Goal: Information Seeking & Learning: Check status

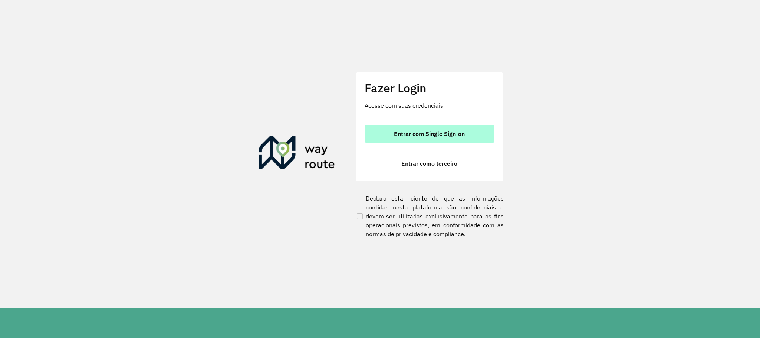
click at [418, 127] on button "Entrar com Single Sign-on" at bounding box center [430, 134] width 130 height 18
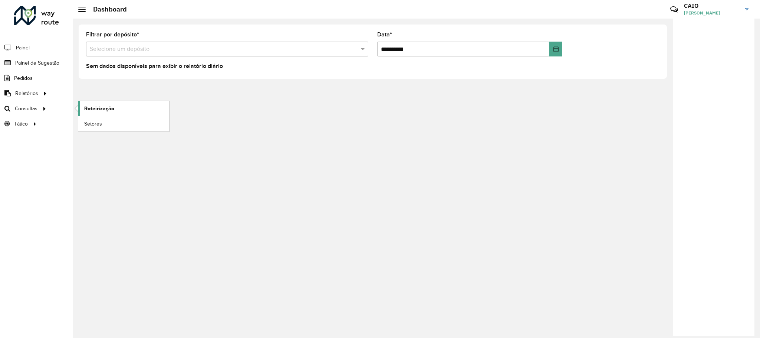
click at [107, 106] on span "Roteirização" at bounding box center [99, 109] width 30 height 8
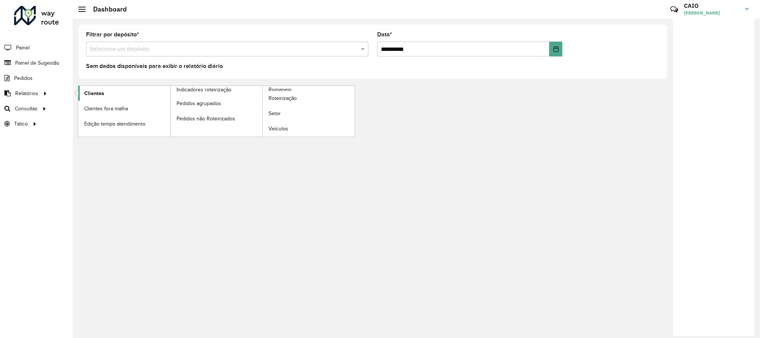
click at [85, 99] on link "Clientes" at bounding box center [124, 93] width 92 height 15
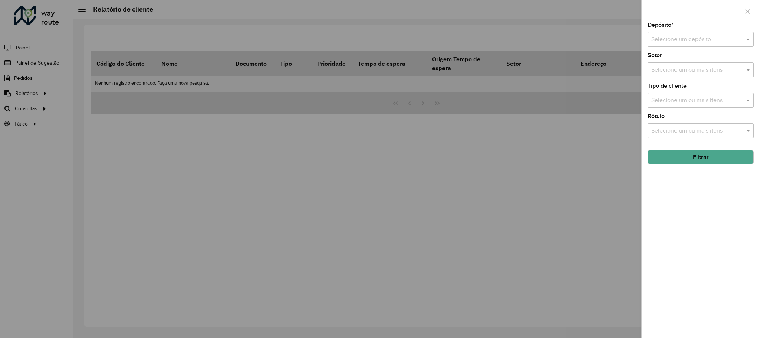
click at [238, 174] on div at bounding box center [380, 169] width 760 height 338
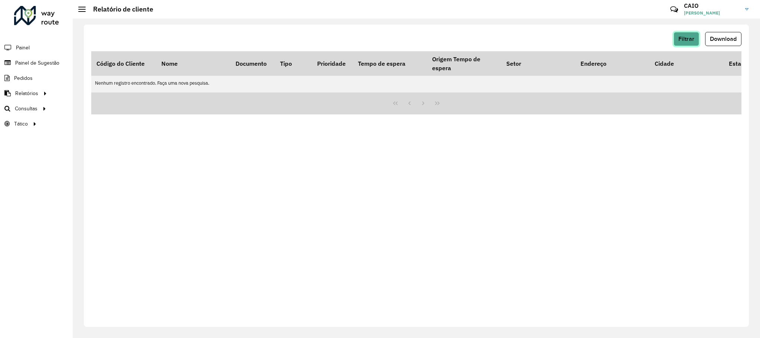
click at [681, 39] on span "Filtrar" at bounding box center [687, 39] width 16 height 6
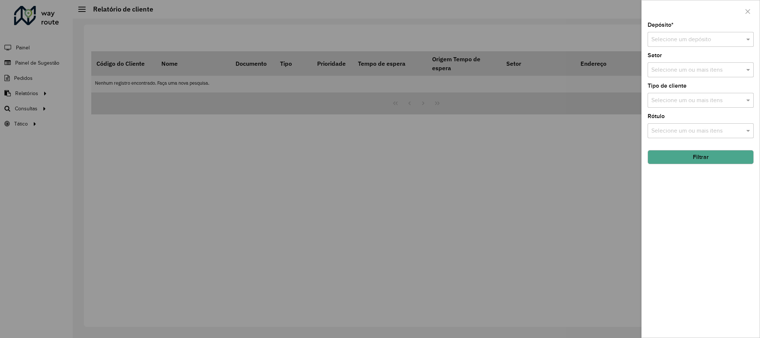
click at [671, 55] on div "Setor Selecione um ou mais itens" at bounding box center [701, 65] width 106 height 24
click at [677, 46] on div "Selecione um depósito" at bounding box center [701, 39] width 106 height 15
click at [672, 77] on span "CDD Araçatuba" at bounding box center [671, 73] width 40 height 6
click at [676, 131] on input "text" at bounding box center [697, 131] width 95 height 9
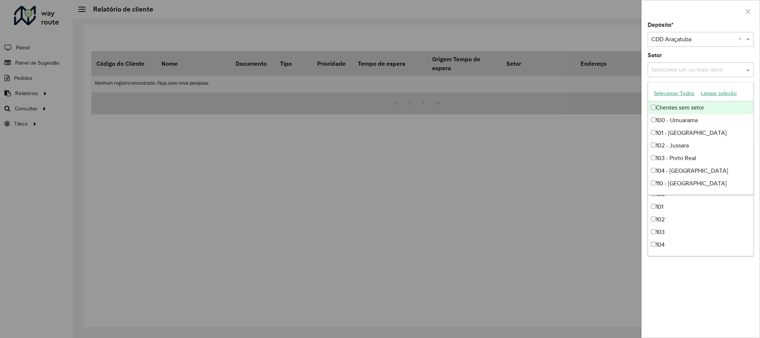
click at [704, 66] on input "text" at bounding box center [697, 70] width 95 height 9
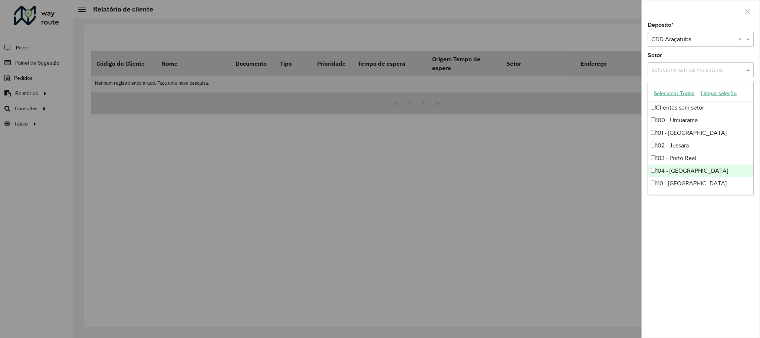
click at [696, 229] on div "Depósito * Selecione um depósito × CDD Araçatuba × Setor Selecione um ou mais i…" at bounding box center [701, 179] width 118 height 315
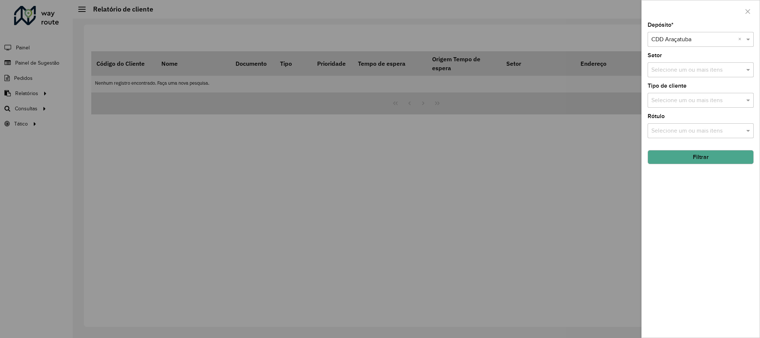
click at [701, 164] on button "Filtrar" at bounding box center [701, 157] width 106 height 14
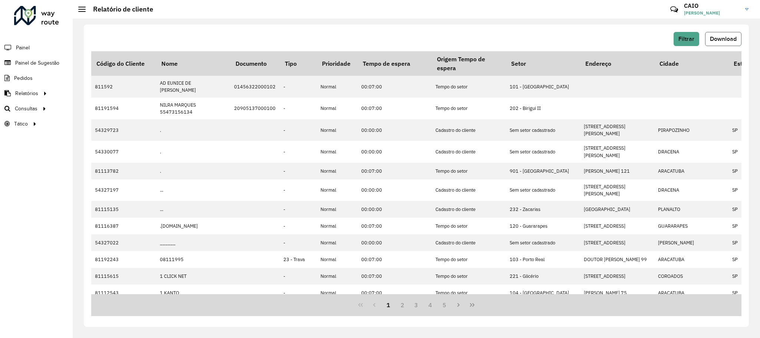
click at [723, 40] on span "Download" at bounding box center [723, 39] width 27 height 6
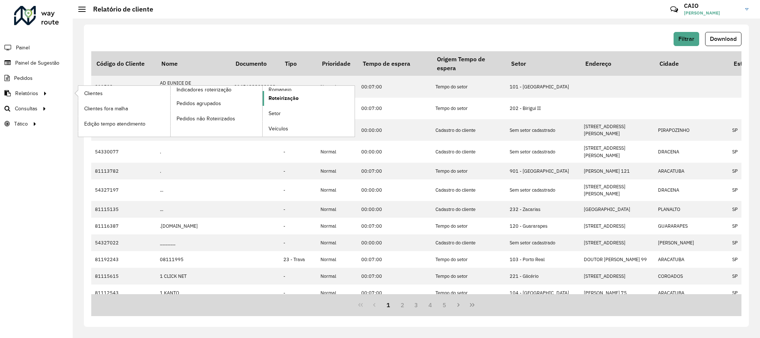
click at [272, 96] on span "Roteirização" at bounding box center [284, 98] width 30 height 8
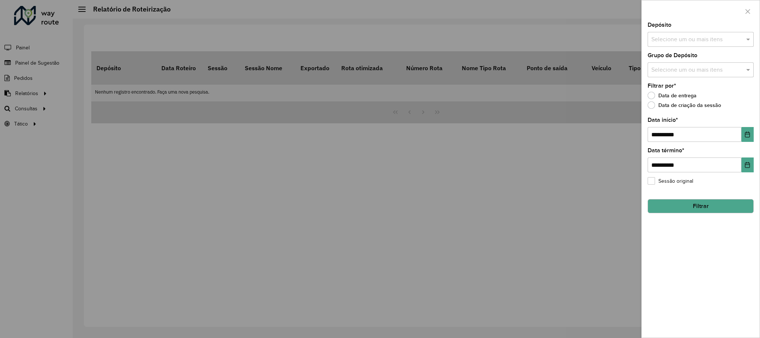
click at [331, 125] on div at bounding box center [380, 169] width 760 height 338
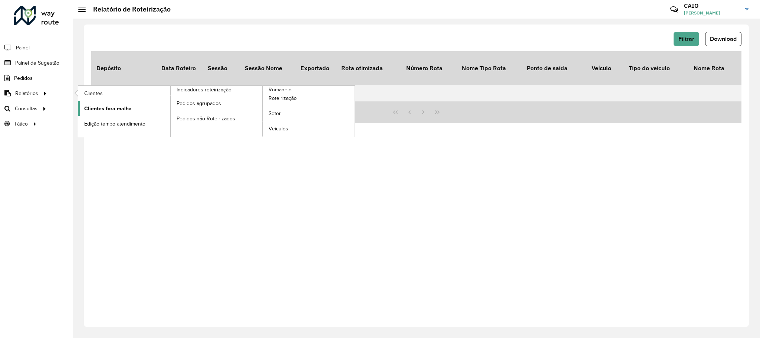
click at [137, 108] on link "Clientes fora malha" at bounding box center [124, 108] width 92 height 15
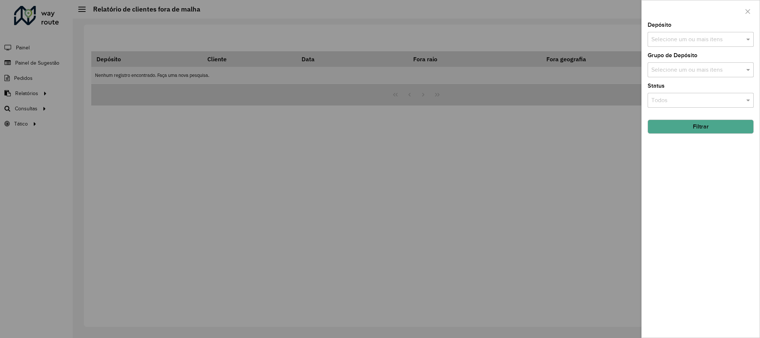
click at [696, 38] on input "text" at bounding box center [697, 39] width 95 height 9
click at [697, 79] on div "AS - [GEOGRAPHIC_DATA]" at bounding box center [700, 76] width 105 height 13
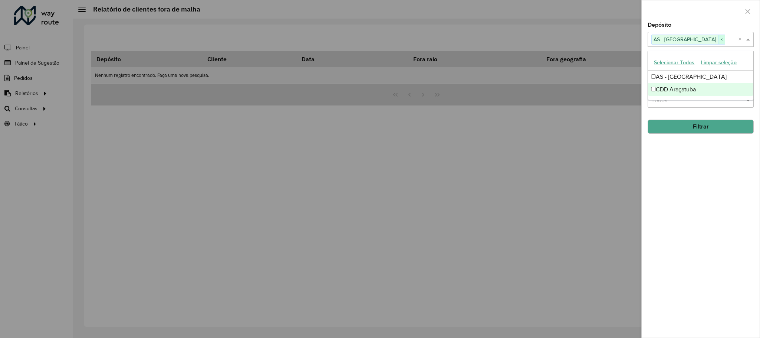
click at [718, 38] on span "×" at bounding box center [721, 39] width 7 height 9
click at [707, 134] on button "Filtrar" at bounding box center [701, 126] width 106 height 14
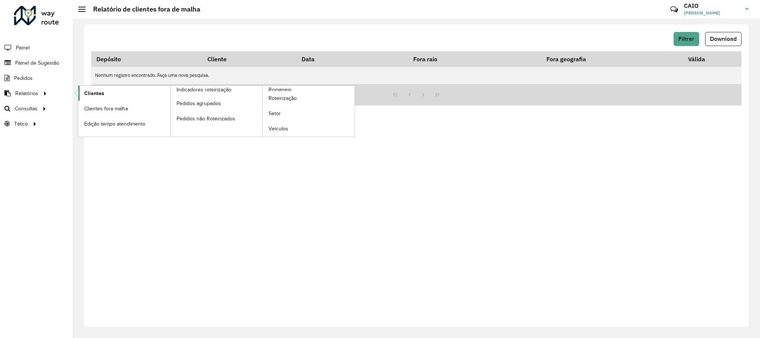
click at [114, 92] on link "Clientes" at bounding box center [124, 93] width 92 height 15
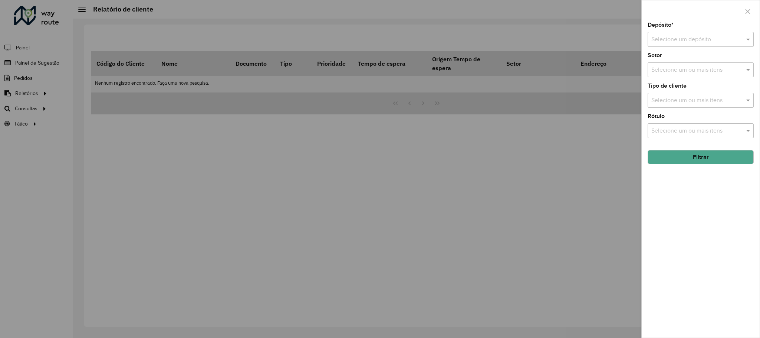
click at [681, 41] on input "text" at bounding box center [693, 39] width 84 height 9
click at [677, 70] on div "CDD Araçatuba" at bounding box center [700, 74] width 105 height 13
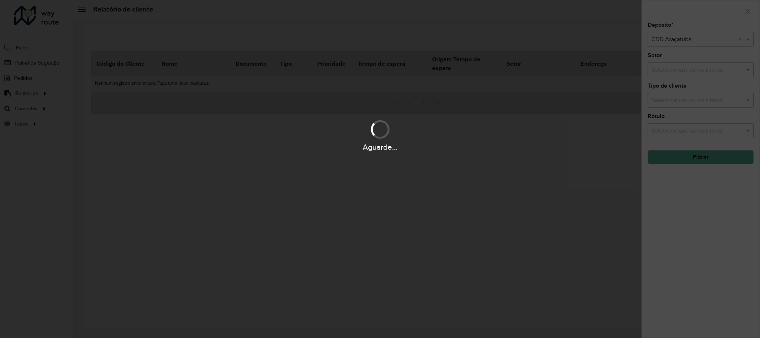
click at [708, 178] on div "Aguarde..." at bounding box center [380, 169] width 760 height 338
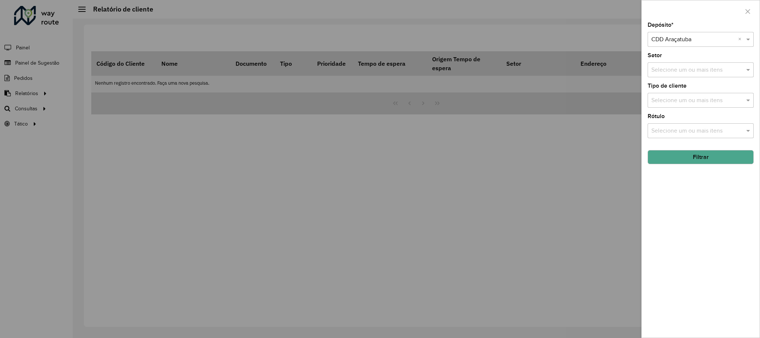
click at [696, 160] on button "Filtrar" at bounding box center [701, 157] width 106 height 14
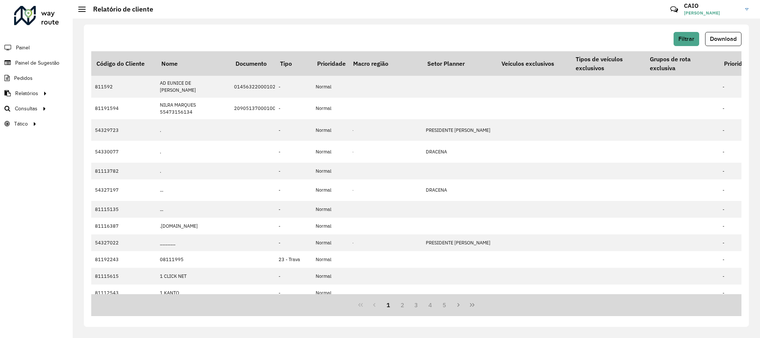
scroll to position [0, 1360]
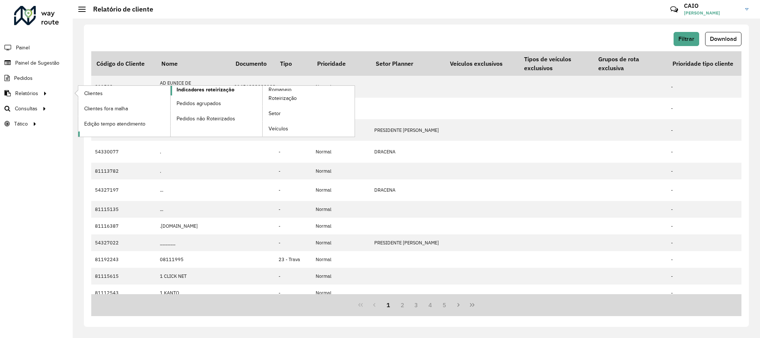
click at [201, 91] on span "Indicadores roteirização" at bounding box center [206, 90] width 58 height 8
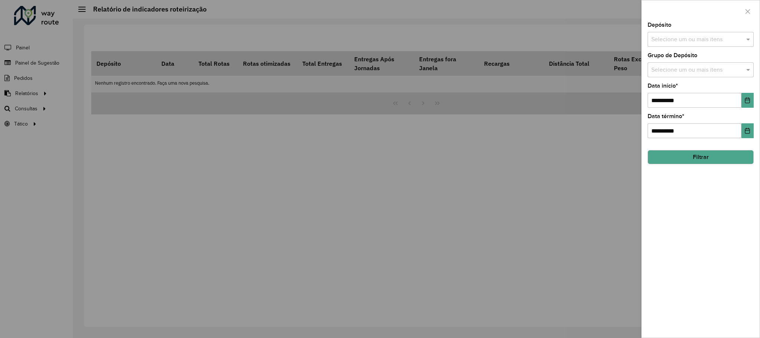
click at [690, 39] on input "text" at bounding box center [697, 39] width 95 height 9
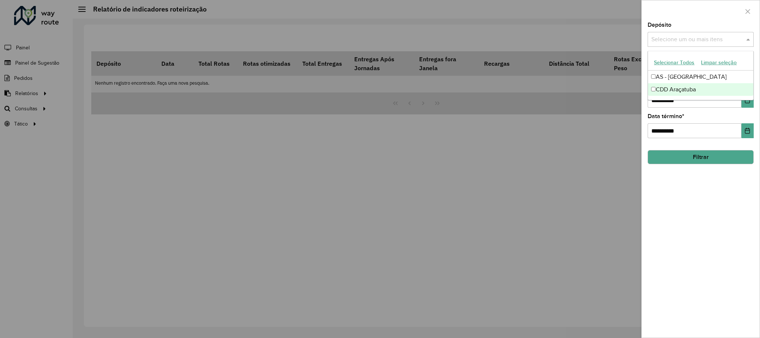
click at [683, 91] on div "CDD Araçatuba" at bounding box center [700, 89] width 105 height 13
click at [745, 277] on div "**********" at bounding box center [701, 179] width 118 height 315
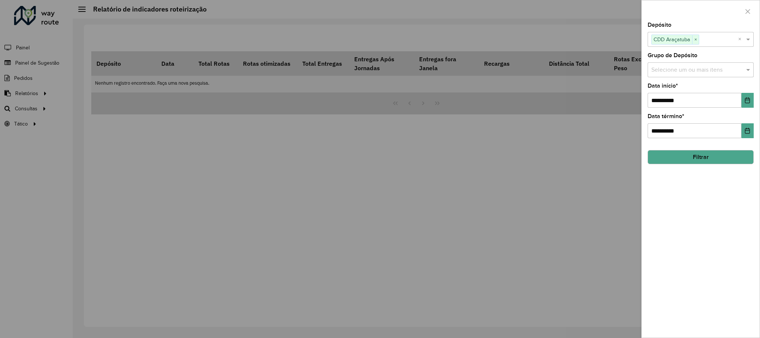
click at [685, 147] on hb-field-button "Filtrar" at bounding box center [701, 154] width 106 height 20
click at [689, 158] on button "Filtrar" at bounding box center [701, 157] width 106 height 14
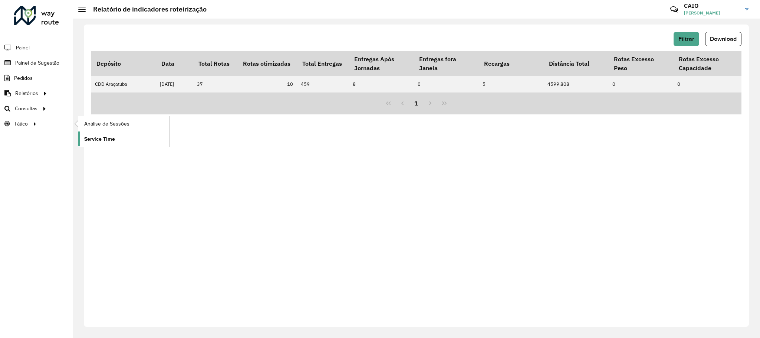
click at [139, 143] on link "Service Time" at bounding box center [123, 138] width 91 height 15
click at [26, 47] on span "Painel" at bounding box center [23, 48] width 15 height 8
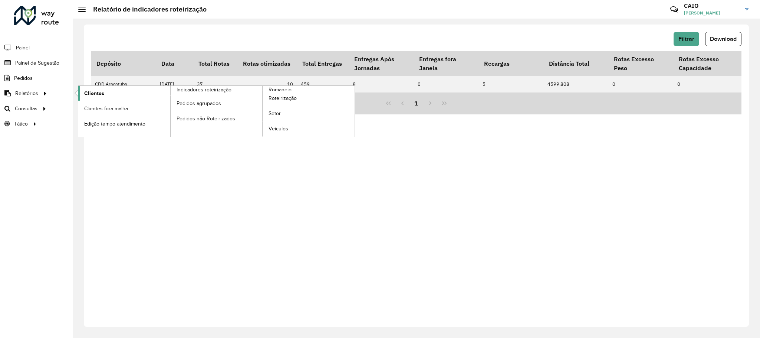
click at [111, 98] on link "Clientes" at bounding box center [124, 93] width 92 height 15
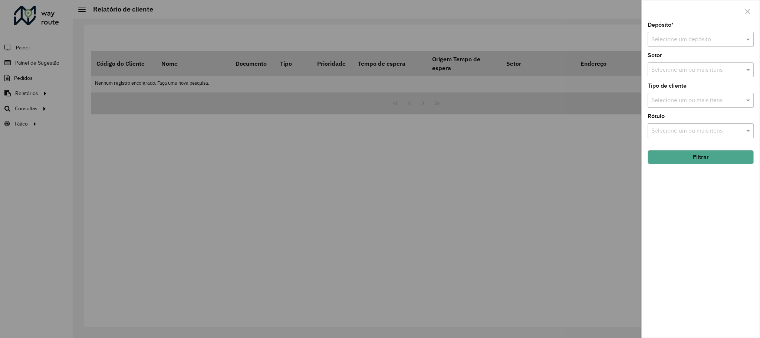
click at [690, 117] on div "Rótulo Selecione um ou mais itens" at bounding box center [701, 126] width 106 height 24
click at [671, 42] on input "text" at bounding box center [693, 39] width 84 height 9
click at [666, 68] on div "CDD Araçatuba" at bounding box center [700, 74] width 105 height 13
click at [670, 98] on input "text" at bounding box center [697, 100] width 95 height 9
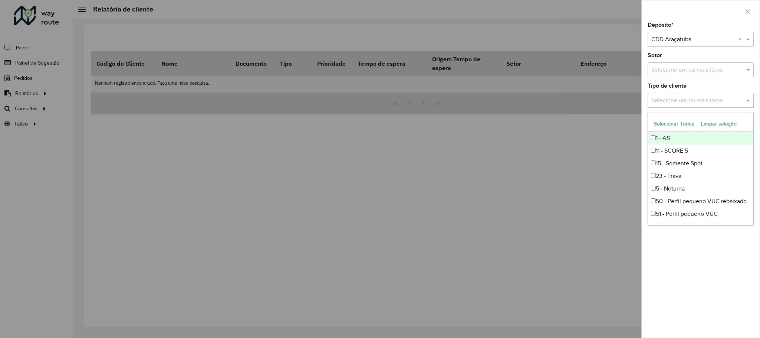
click at [686, 122] on button "Selecionar Todos" at bounding box center [674, 124] width 47 height 12
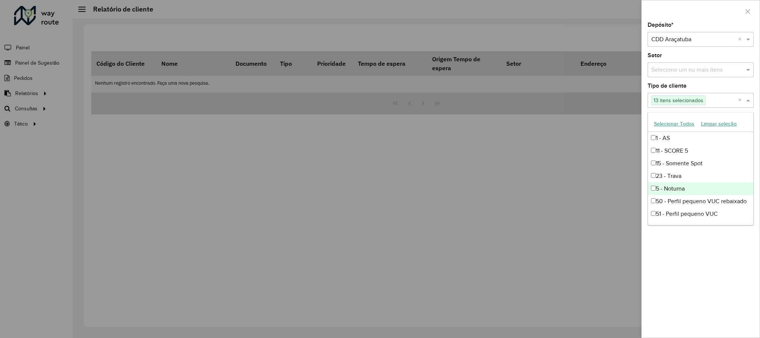
click at [709, 252] on div "Depósito * Selecione um depósito × CDD Araçatuba × Setor Selecione um ou mais i…" at bounding box center [701, 179] width 118 height 315
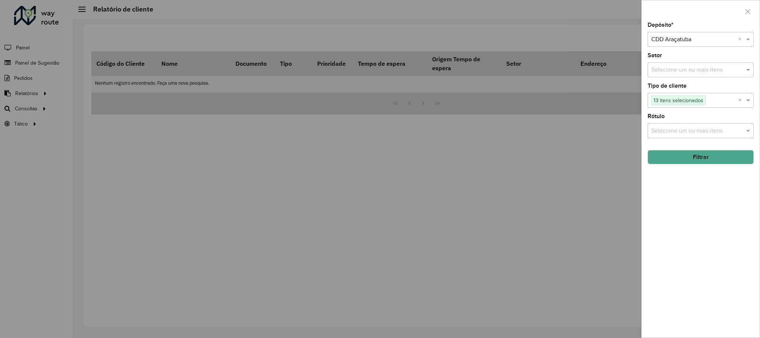
click at [699, 160] on button "Filtrar" at bounding box center [701, 157] width 106 height 14
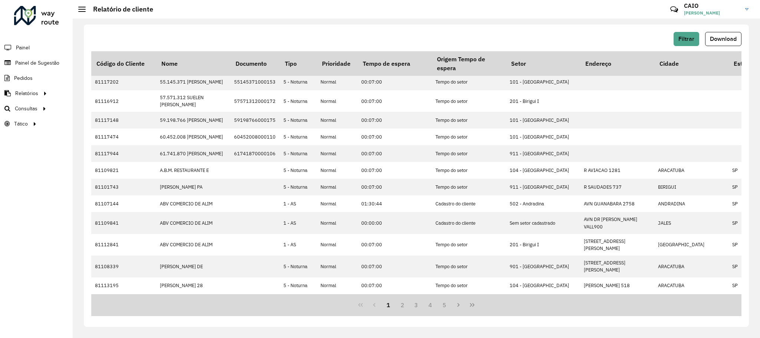
scroll to position [122, 0]
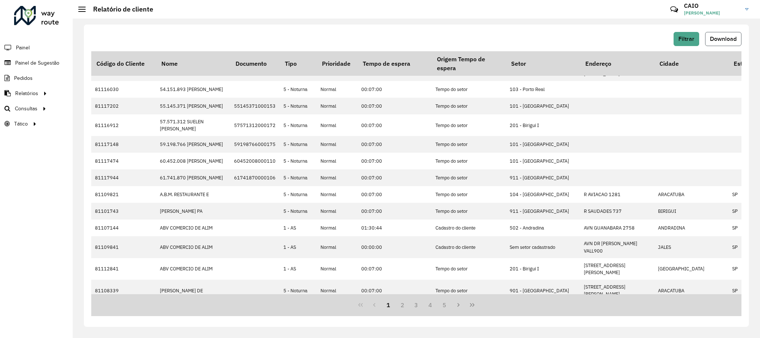
click at [720, 35] on button "Download" at bounding box center [723, 39] width 36 height 14
click at [679, 35] on button "Filtrar" at bounding box center [687, 39] width 26 height 14
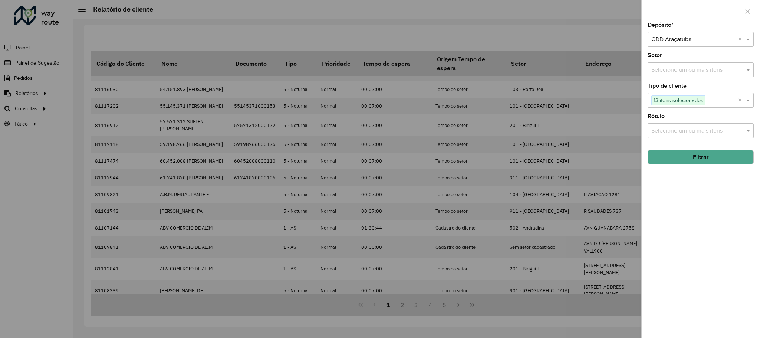
click at [669, 75] on div "Selecione um ou mais itens" at bounding box center [701, 69] width 106 height 15
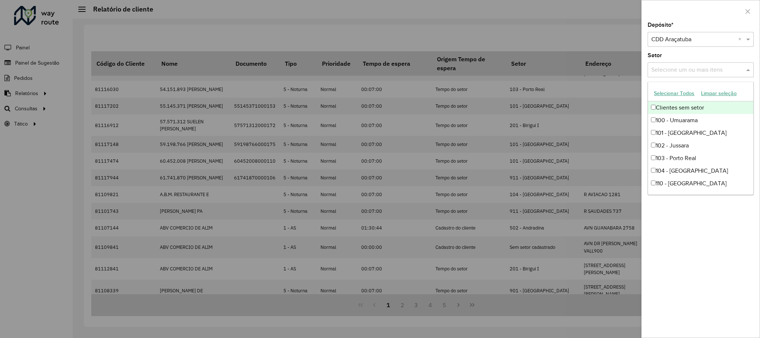
click at [669, 75] on div "Selecione um ou mais itens" at bounding box center [701, 69] width 106 height 15
click at [738, 265] on div "Depósito * Selecione um depósito × CDD Araçatuba × Setor Selecione um ou mais i…" at bounding box center [701, 179] width 118 height 315
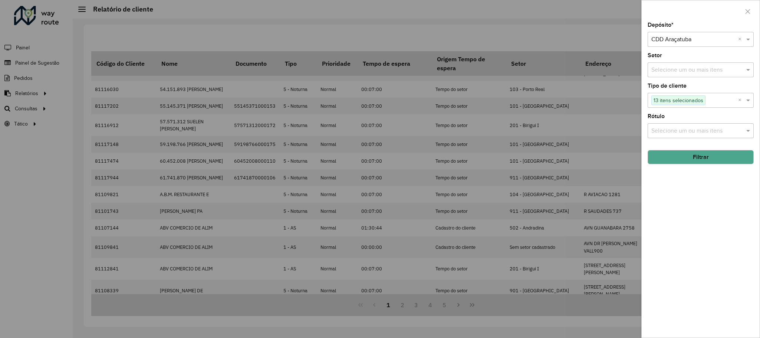
click at [702, 132] on input "text" at bounding box center [697, 131] width 95 height 9
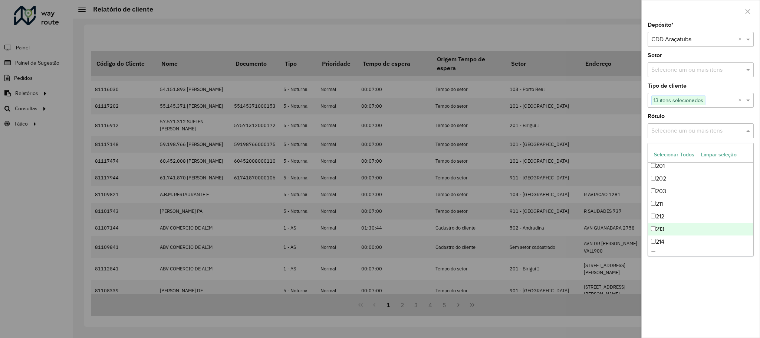
scroll to position [111, 0]
click at [690, 313] on div "Depósito * Selecione um depósito × CDD Araçatuba × Setor Selecione um ou mais i…" at bounding box center [701, 179] width 118 height 315
